Goal: Task Accomplishment & Management: Manage account settings

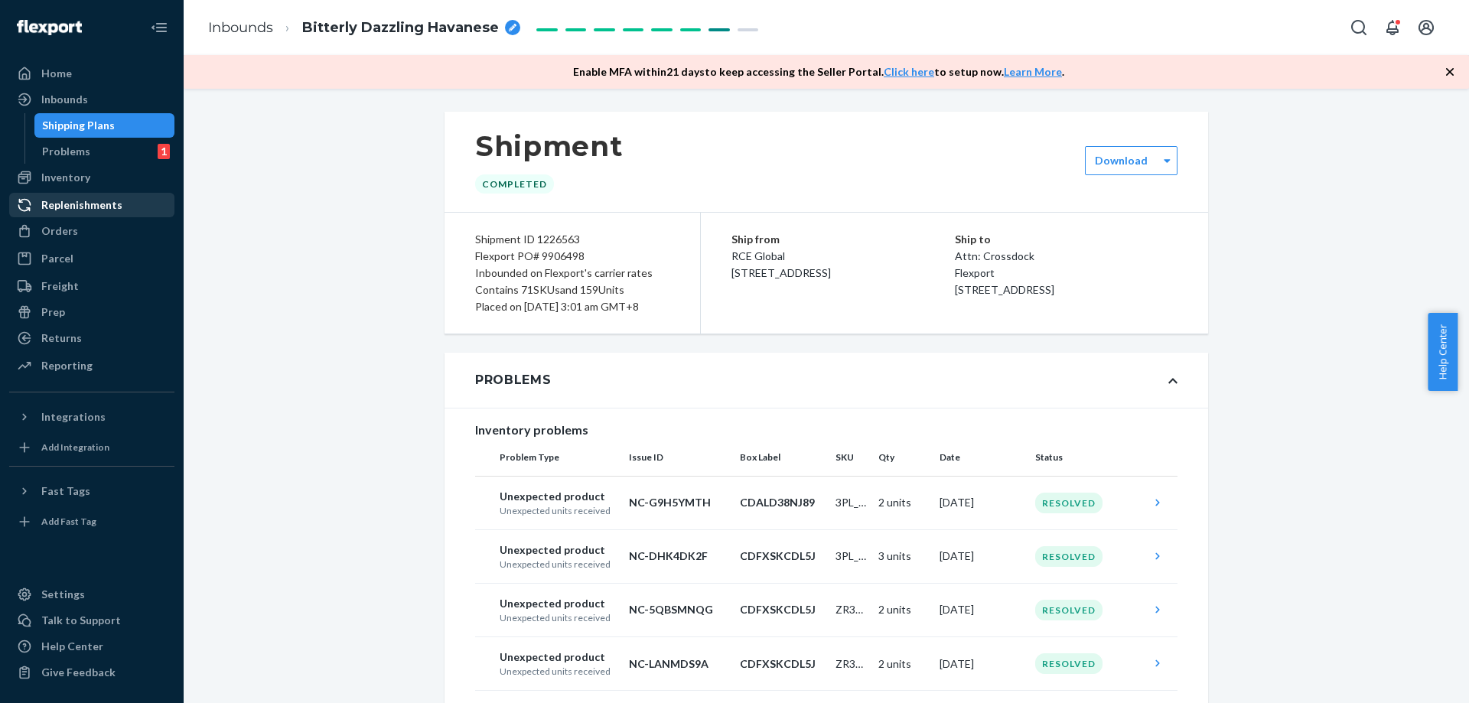
scroll to position [15737, 0]
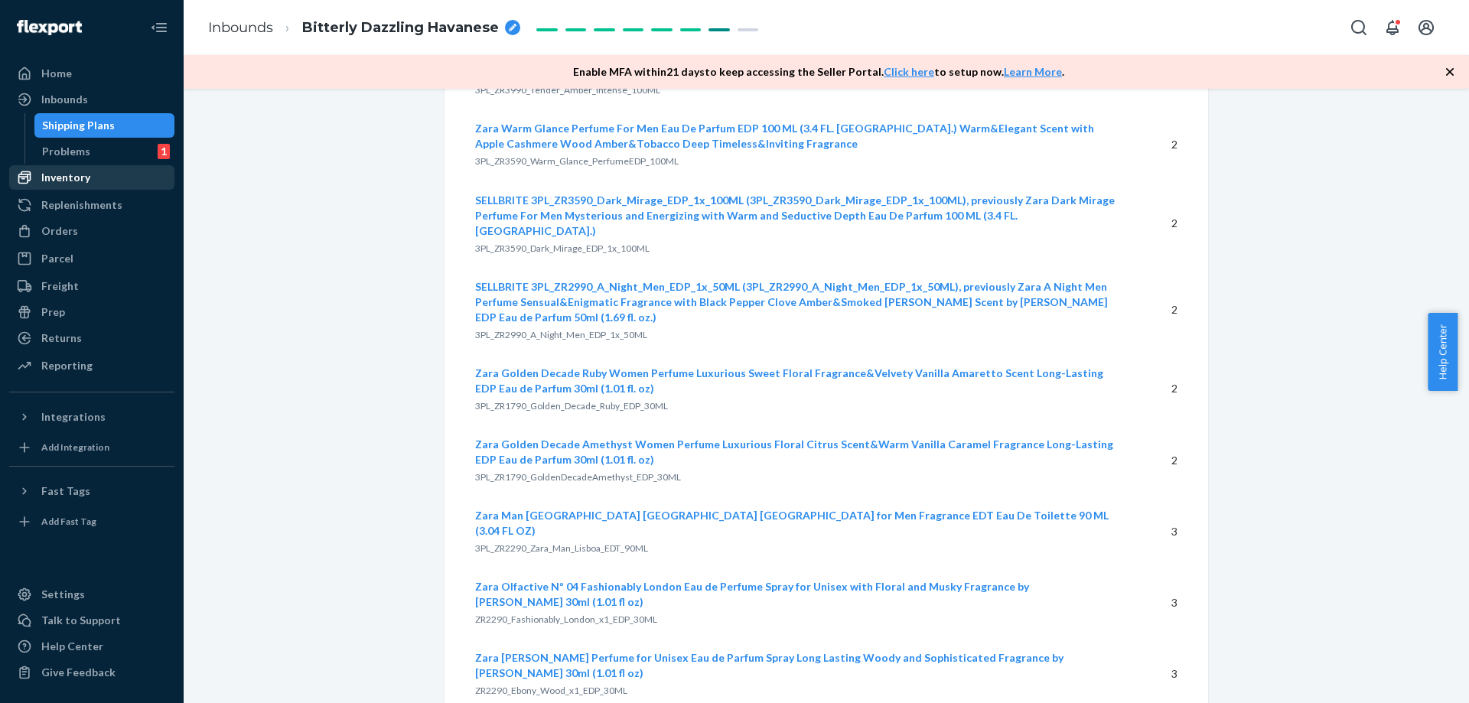
click at [80, 185] on div "Inventory" at bounding box center [92, 177] width 162 height 21
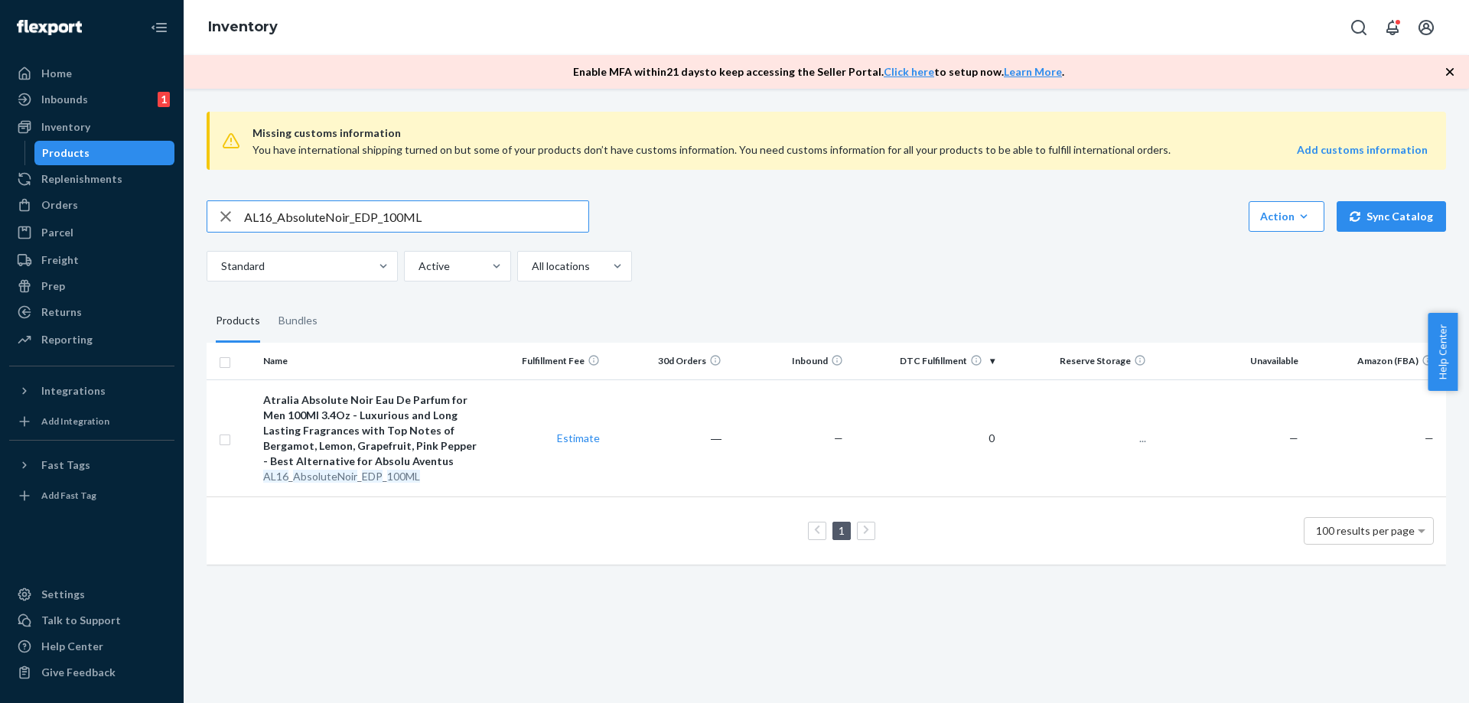
click at [464, 224] on input "AL16_AbsoluteNoir_EDP_100ML" at bounding box center [416, 216] width 344 height 31
click at [462, 223] on input "AL16_AbsoluteNoir_EDP_100ML" at bounding box center [416, 216] width 344 height 31
drag, startPoint x: 459, startPoint y: 220, endPoint x: 422, endPoint y: 214, distance: 37.9
click at [422, 214] on input "AL16_AbsoluteNoir_EDP_100ML" at bounding box center [416, 216] width 344 height 31
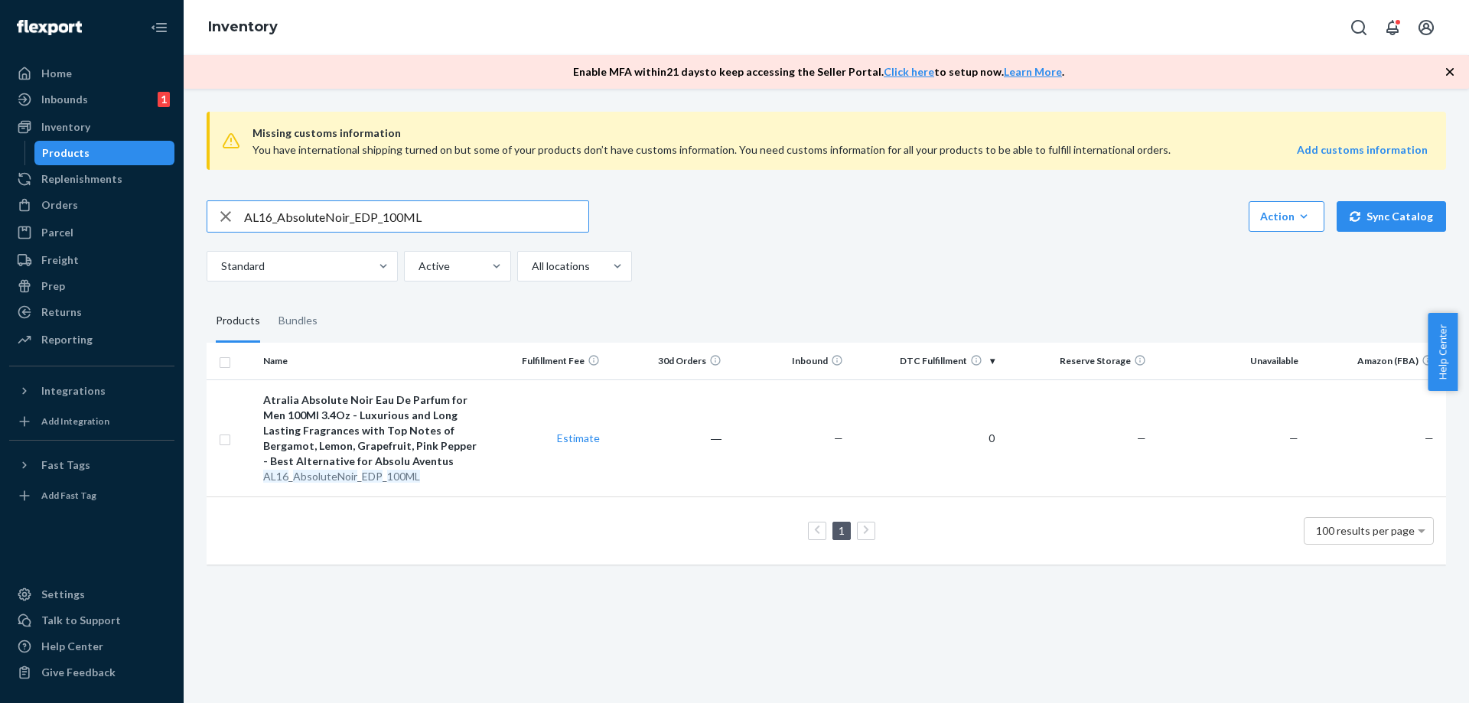
click at [422, 214] on input "AL16_AbsoluteNoir_EDP_100ML" at bounding box center [416, 216] width 344 height 31
type input "AL20_AlbertEinsteinInfinity_EDP_100ML"
click at [579, 459] on td "Estimate" at bounding box center [546, 437] width 122 height 117
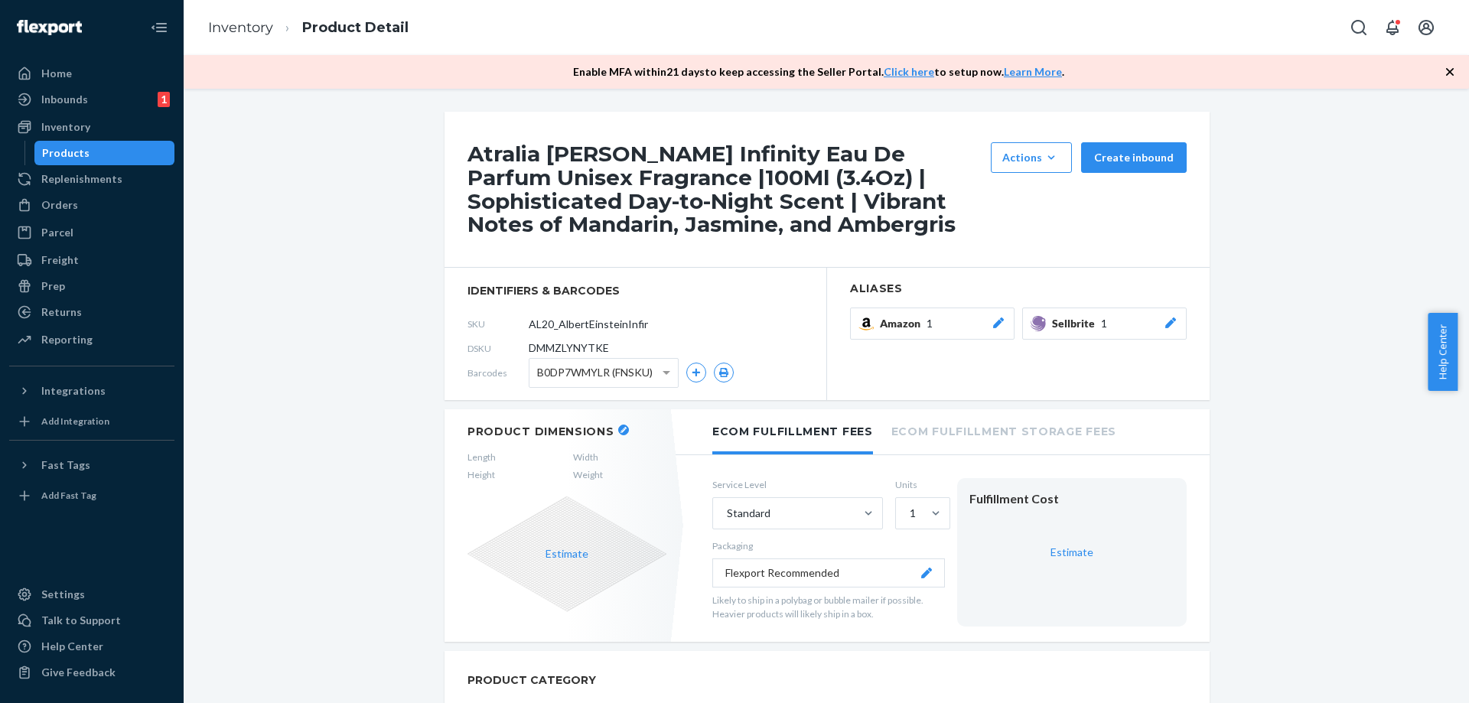
click at [1165, 320] on icon at bounding box center [1170, 323] width 15 height 11
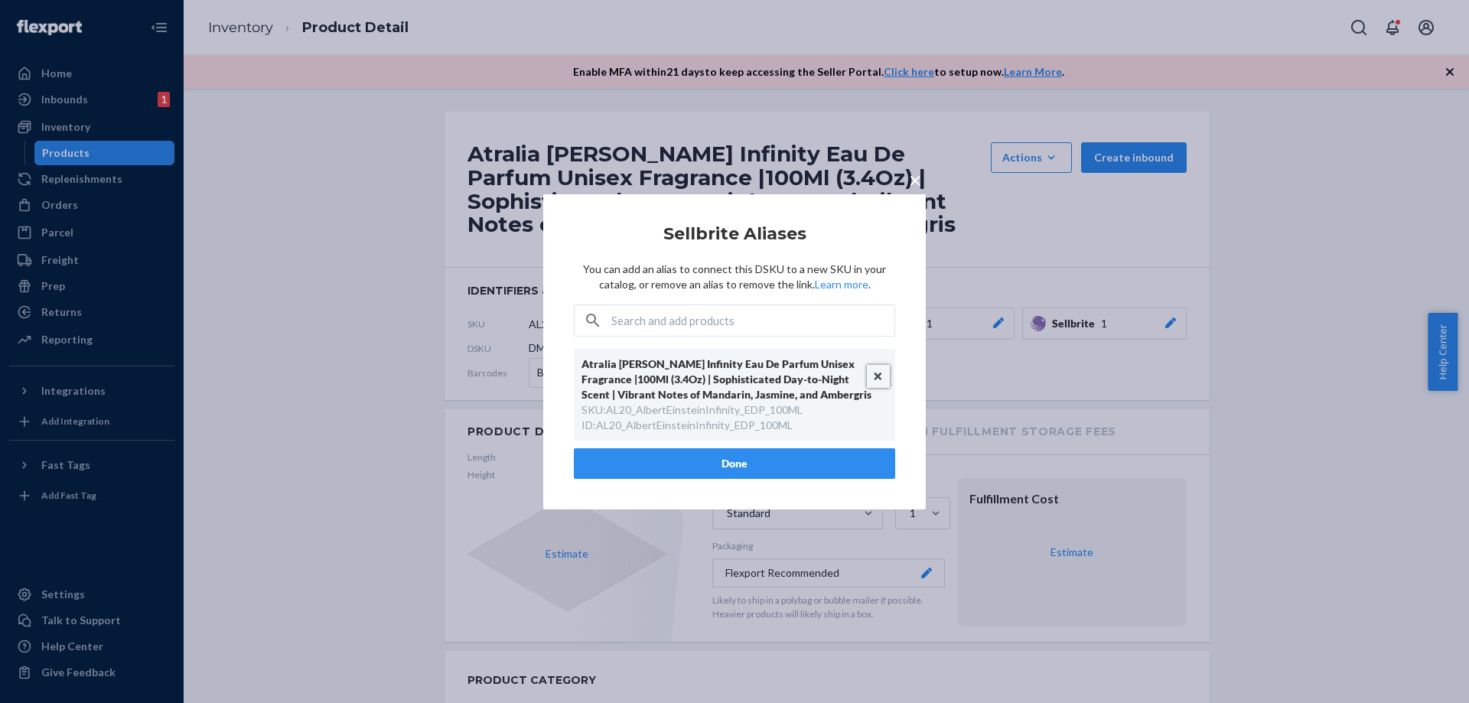
click at [877, 374] on button "Unlink" at bounding box center [878, 376] width 23 height 23
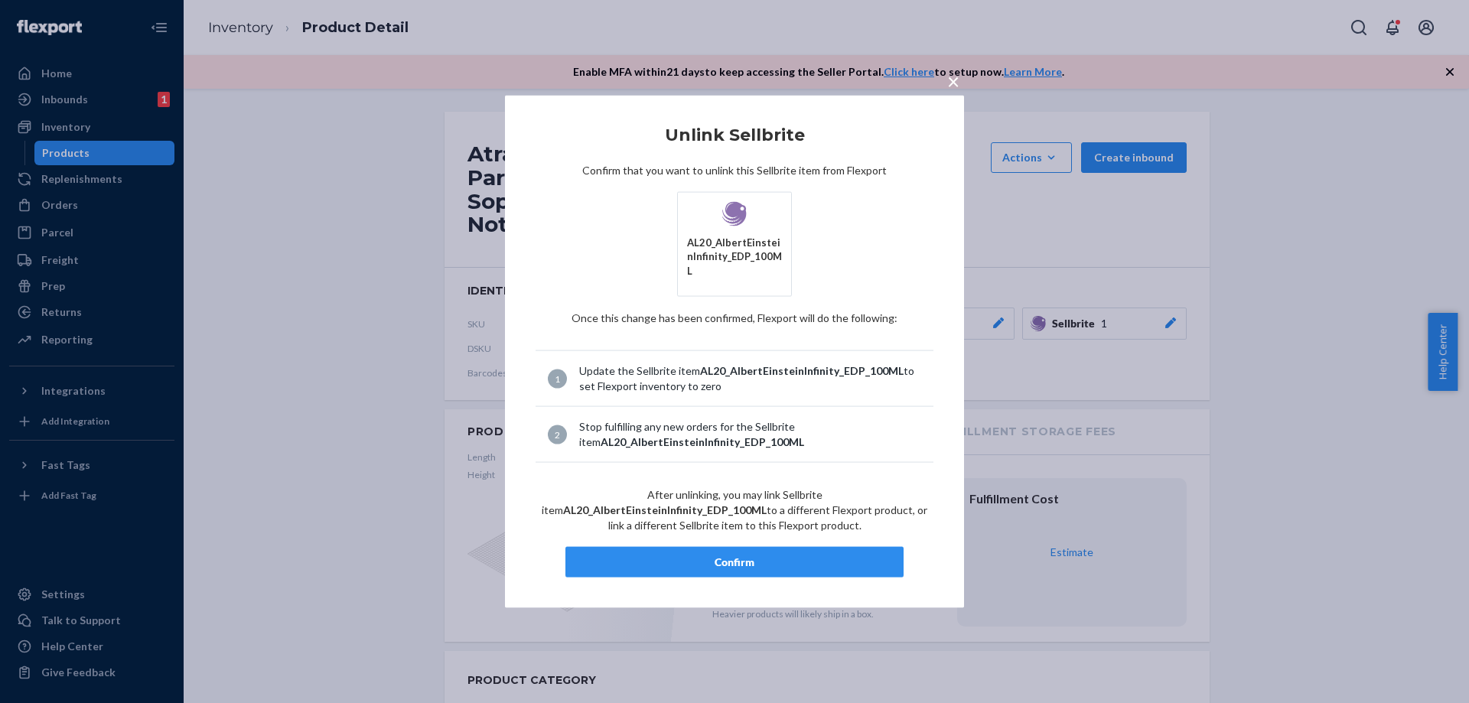
click at [767, 555] on div "Confirm" at bounding box center [734, 562] width 312 height 15
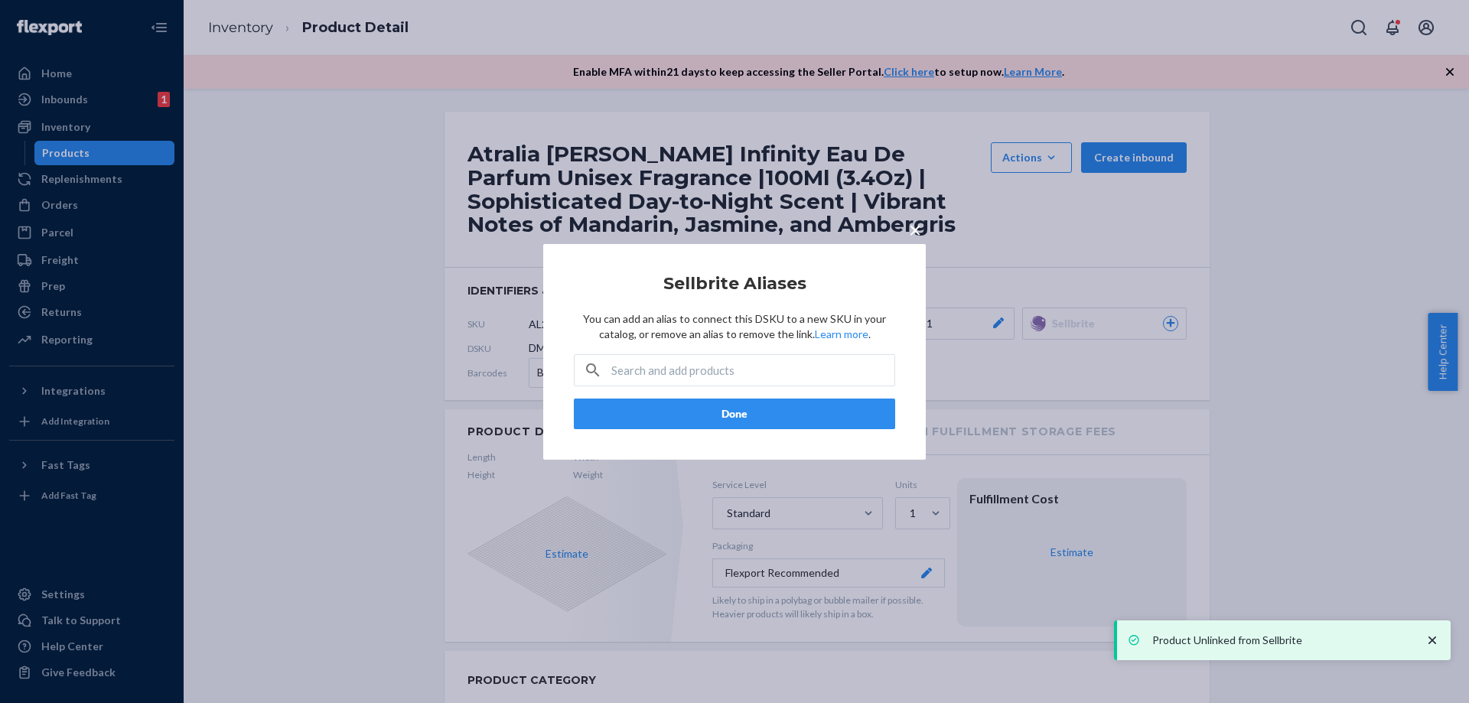
click at [917, 227] on span "×" at bounding box center [915, 229] width 12 height 26
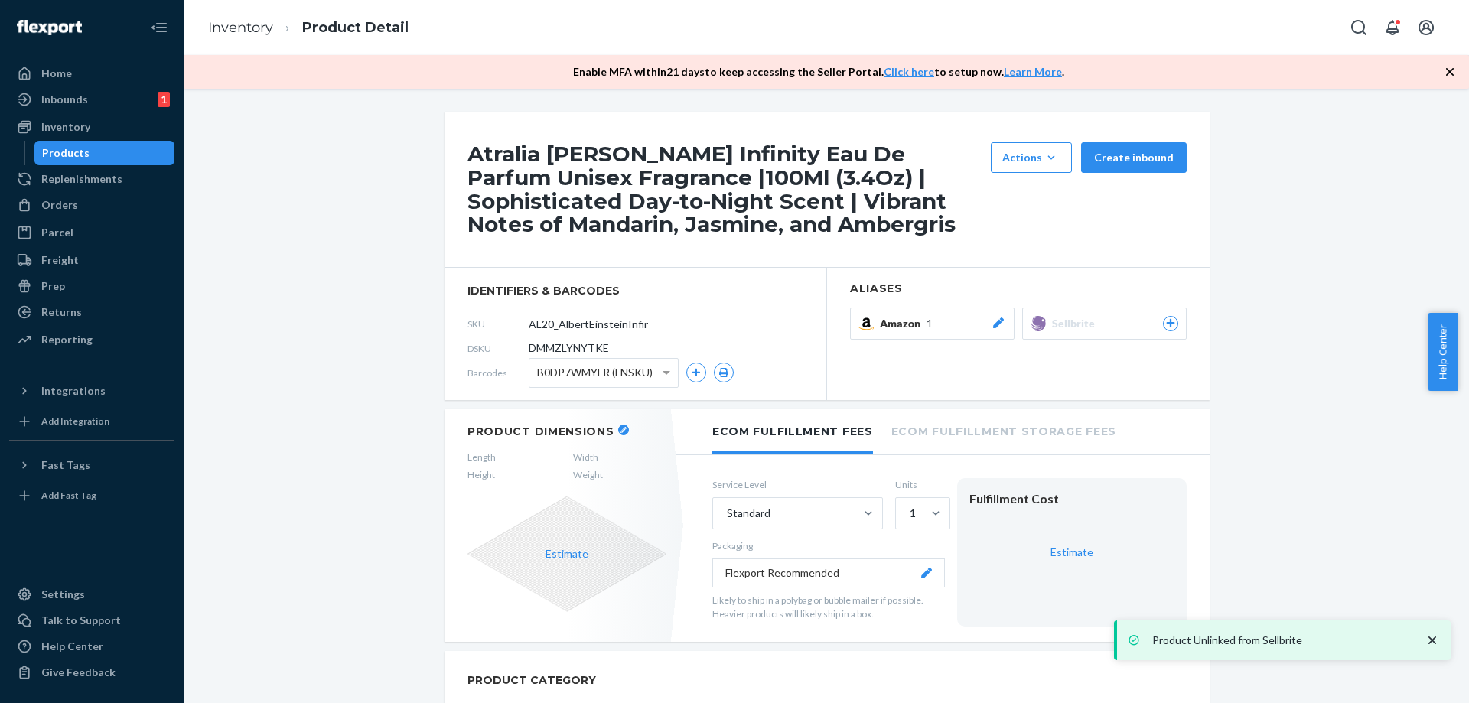
click at [1164, 324] on icon at bounding box center [1171, 322] width 14 height 9
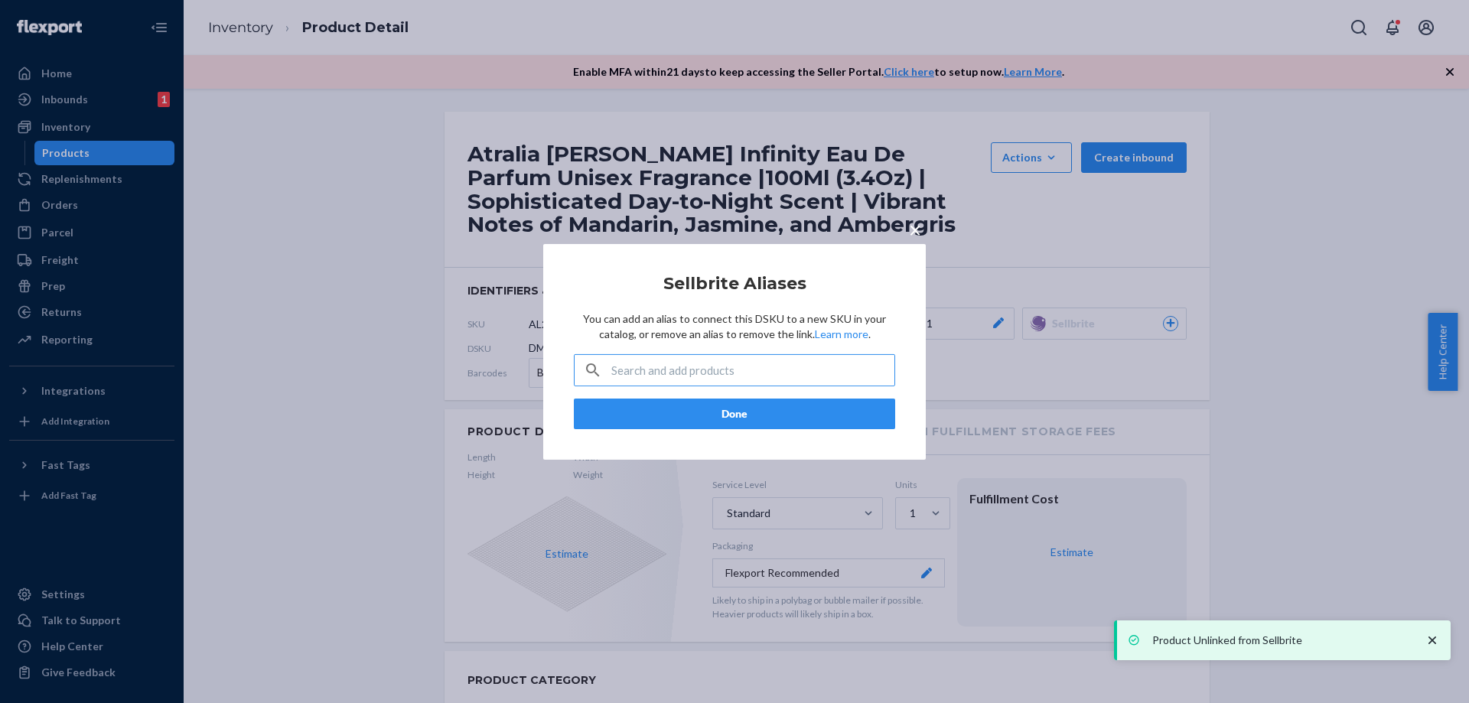
click at [742, 373] on input "text" at bounding box center [752, 370] width 283 height 31
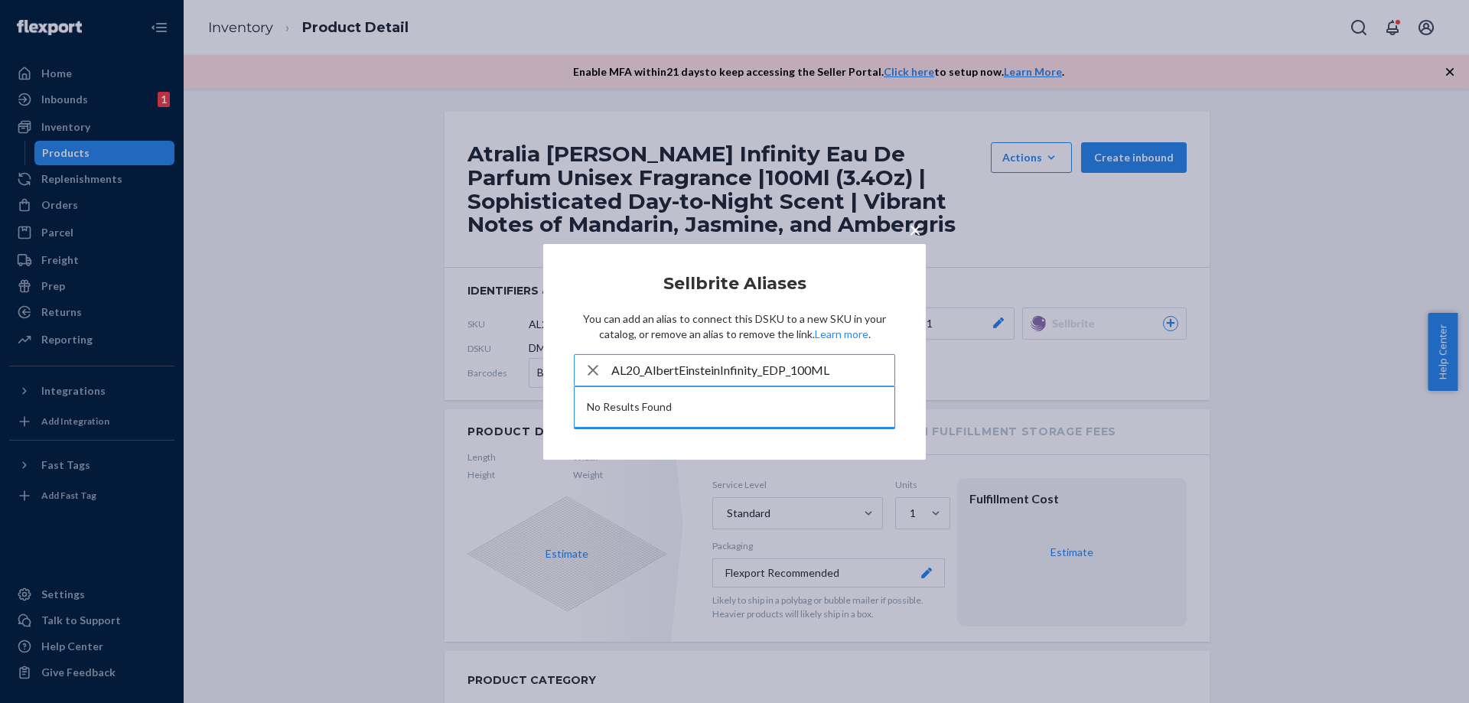
click at [840, 367] on input "AL20_AlbertEinsteinInfinity_EDP_100ML" at bounding box center [752, 370] width 283 height 31
type input "AL20_AlbertEinsteinInfinity_EDP_100ML"
click at [591, 370] on icon "button" at bounding box center [593, 370] width 18 height 31
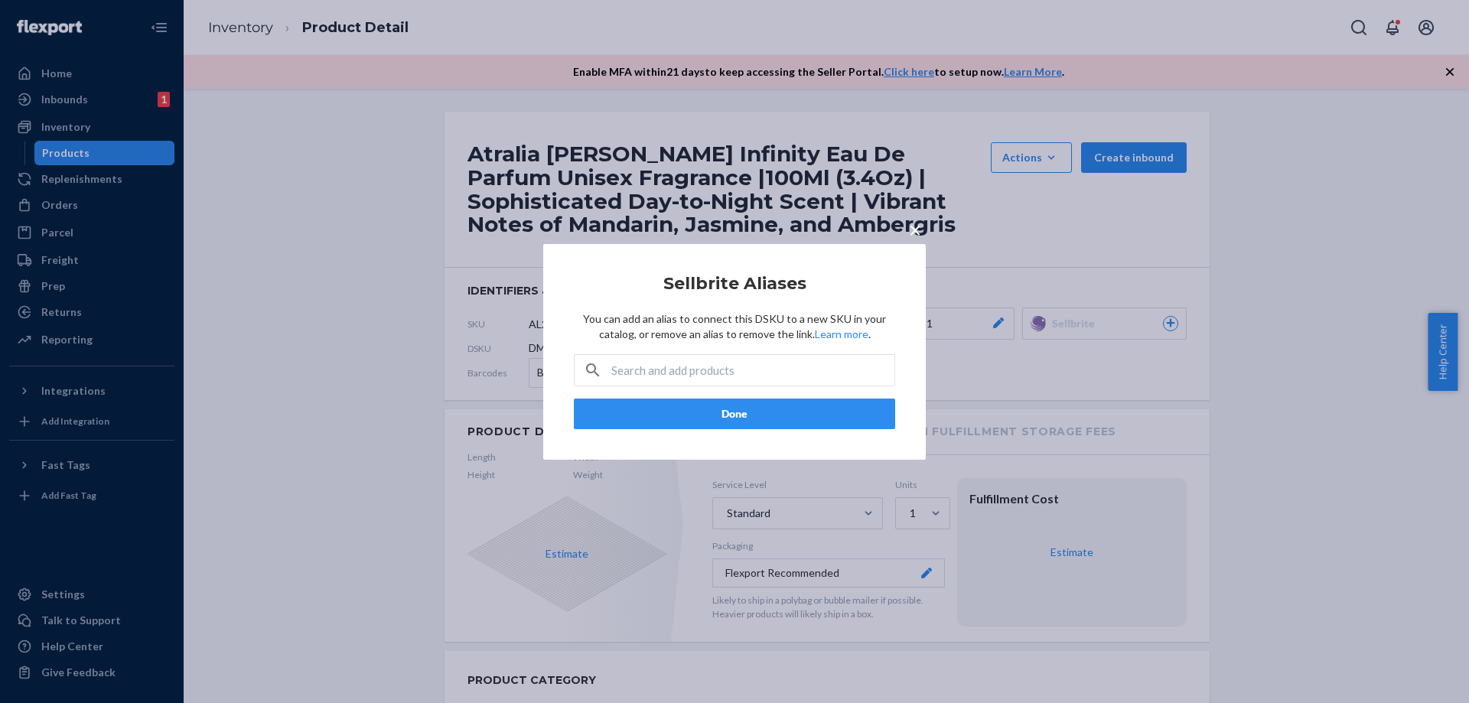
click at [918, 230] on span "×" at bounding box center [915, 229] width 12 height 26
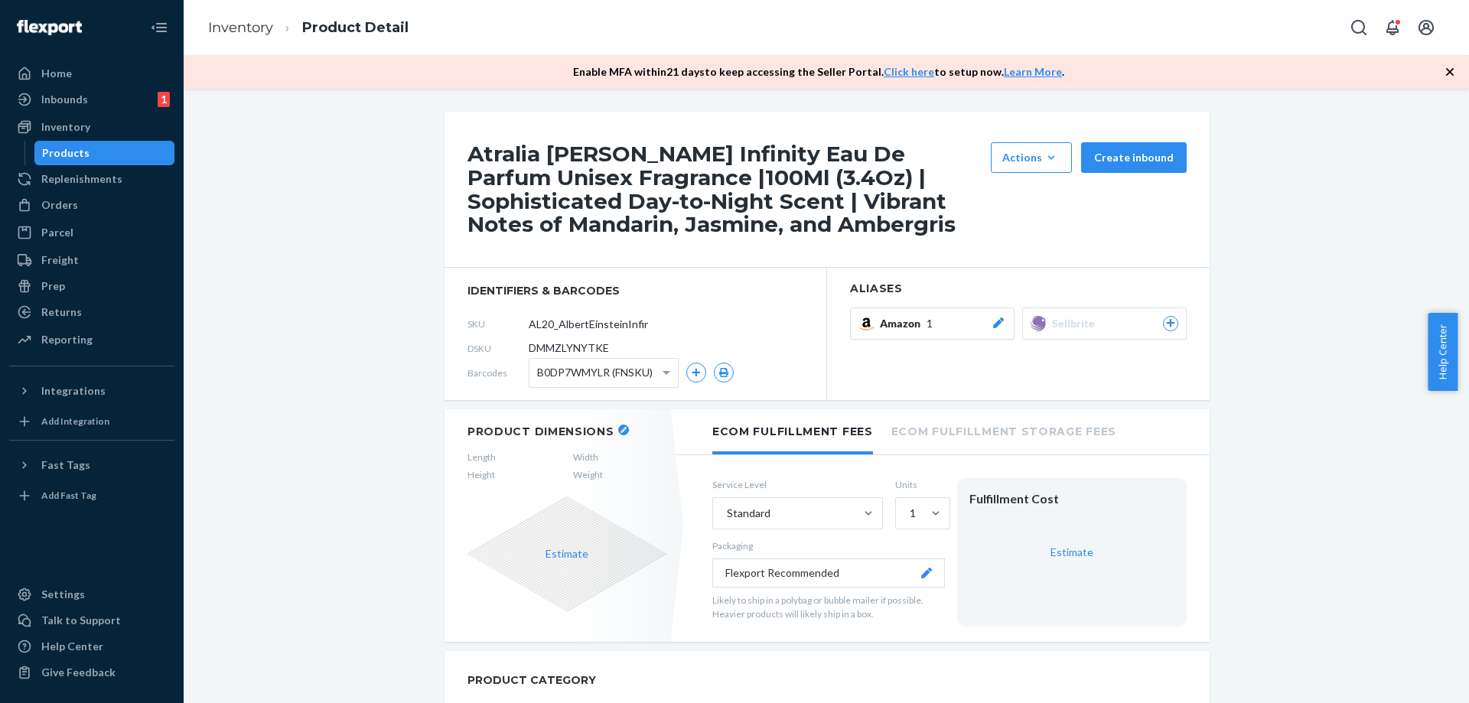
click at [1164, 324] on icon at bounding box center [1171, 322] width 14 height 9
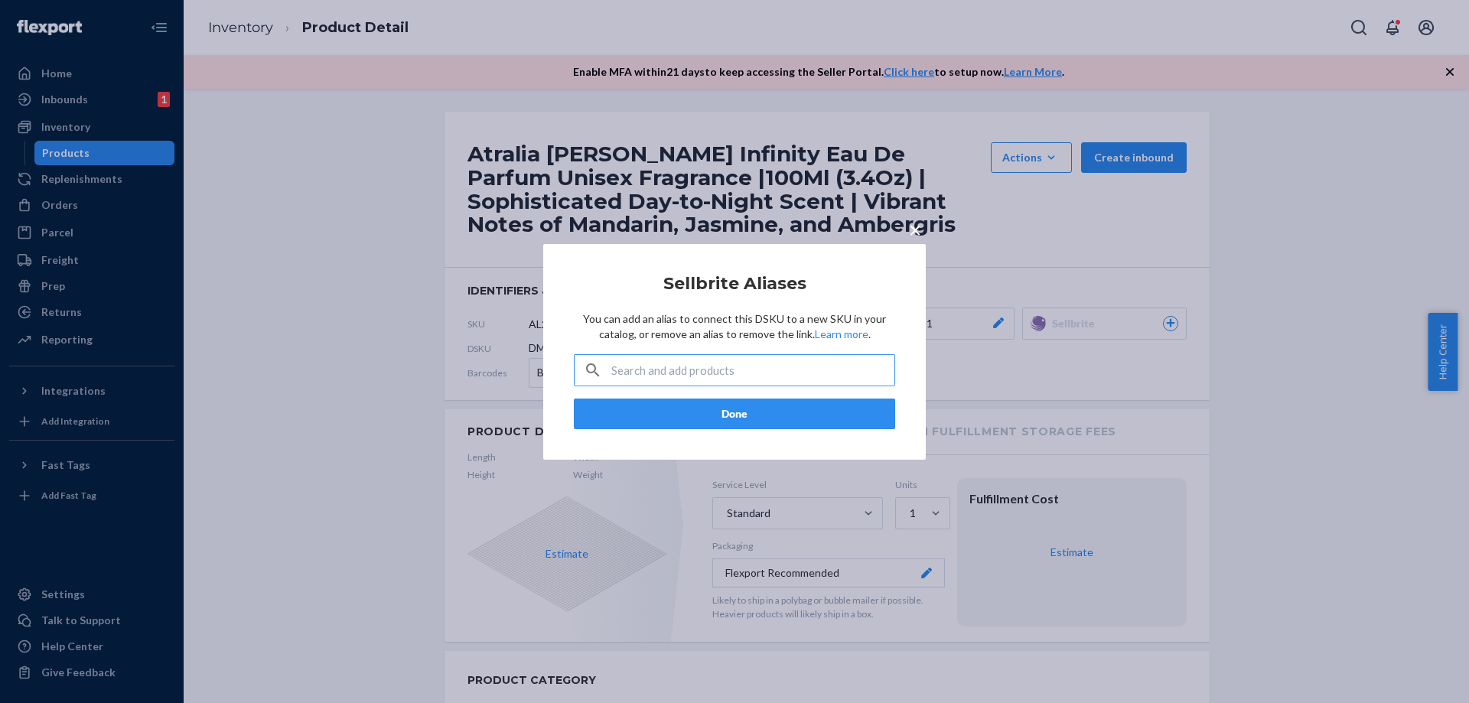
click at [757, 371] on input "text" at bounding box center [752, 370] width 283 height 31
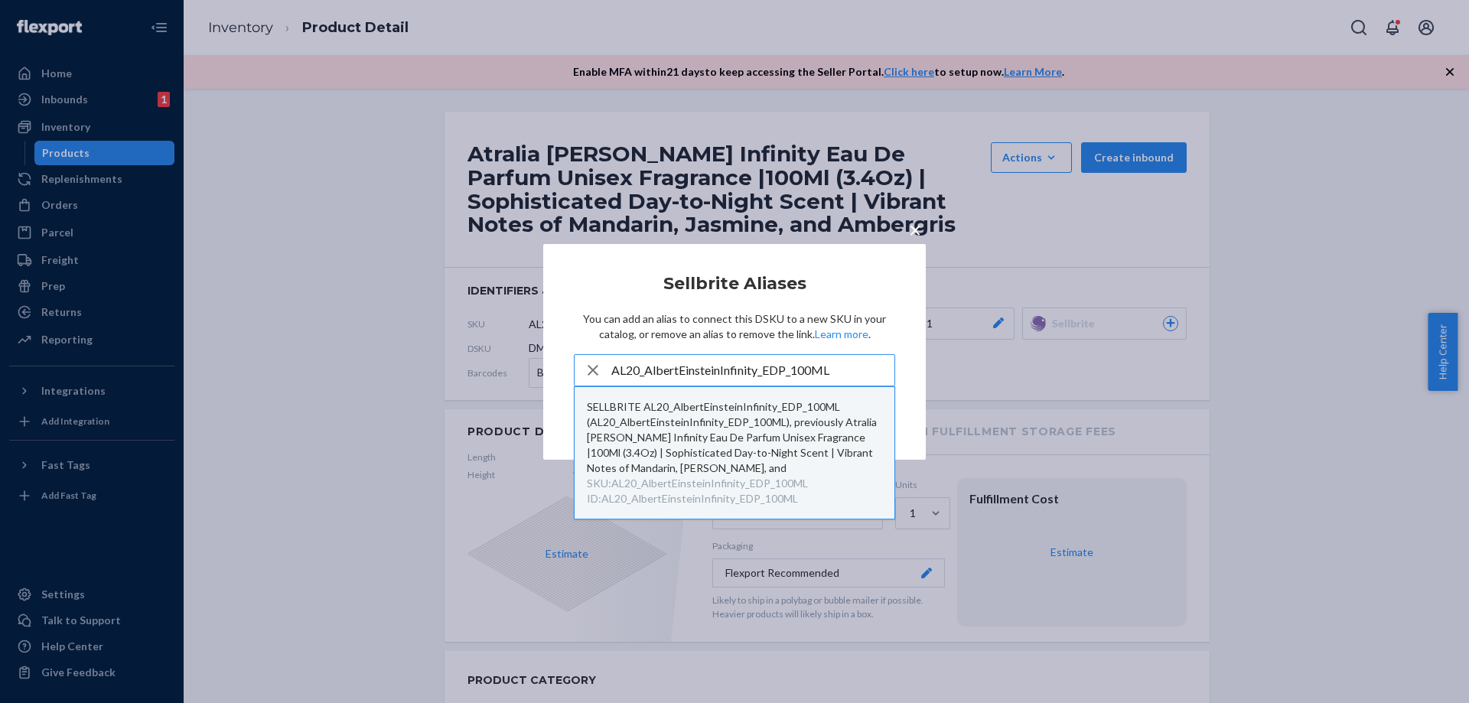
type input "AL20_AlbertEinsteinInfinity_EDP_100ML"
click at [686, 433] on div "SELLBRITE AL20_AlbertEinsteinInfinity_EDP_100ML (AL20_AlbertEinsteinInfinity_ED…" at bounding box center [734, 437] width 295 height 77
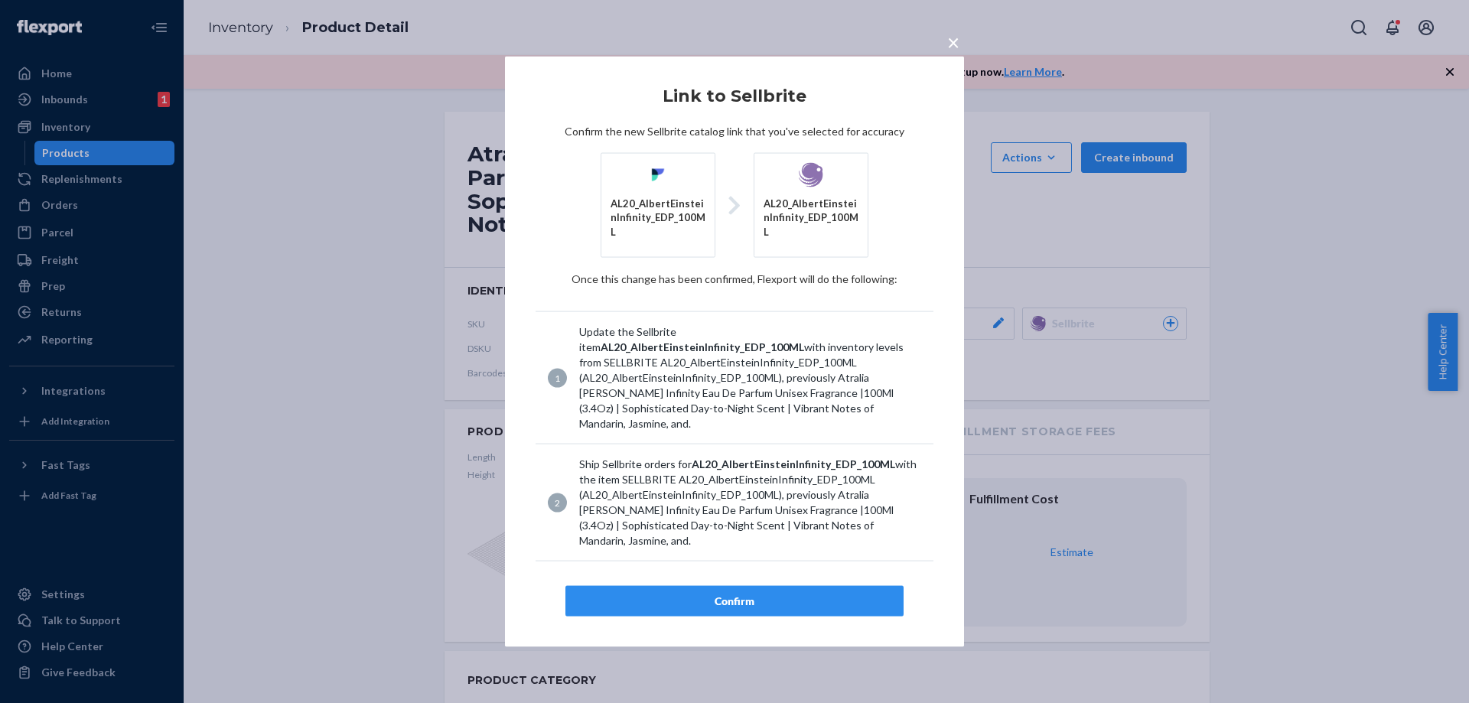
click at [758, 595] on div "Confirm" at bounding box center [734, 601] width 312 height 15
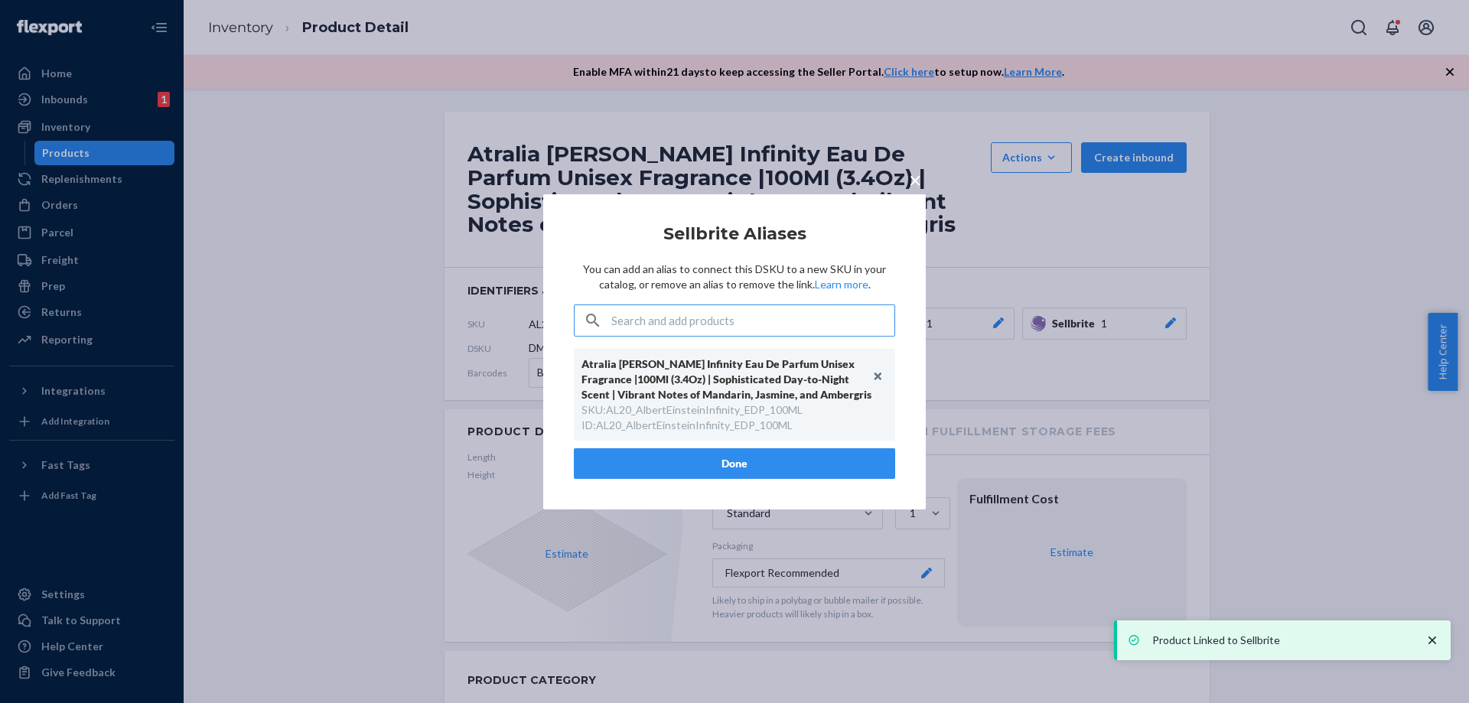
click at [803, 464] on button "Done" at bounding box center [734, 463] width 321 height 31
